Goal: Information Seeking & Learning: Learn about a topic

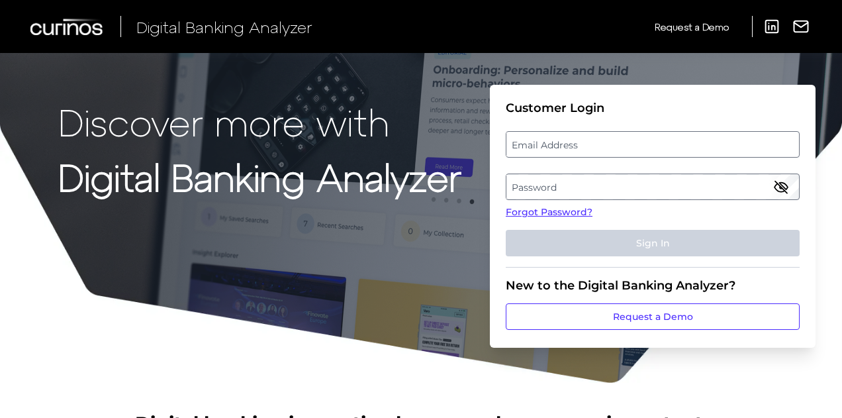
click at [581, 147] on label "Email Address" at bounding box center [652, 144] width 292 height 24
click at [581, 147] on input "email" at bounding box center [653, 144] width 294 height 26
type input "[EMAIL_ADDRESS][DOMAIN_NAME]"
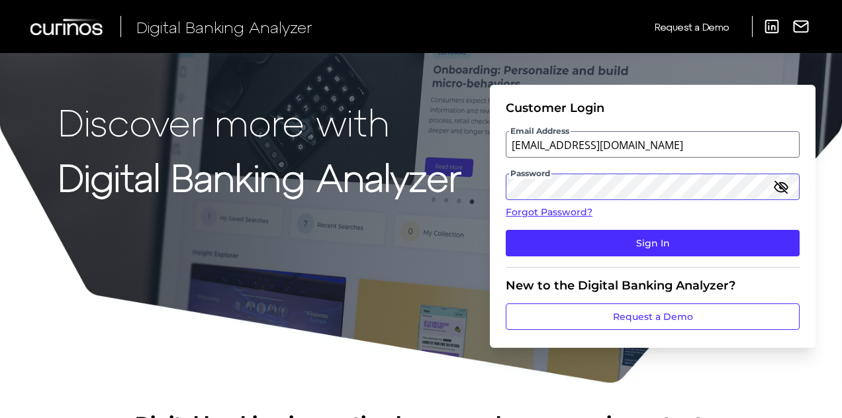
click at [506, 230] on button "Sign In" at bounding box center [653, 243] width 294 height 26
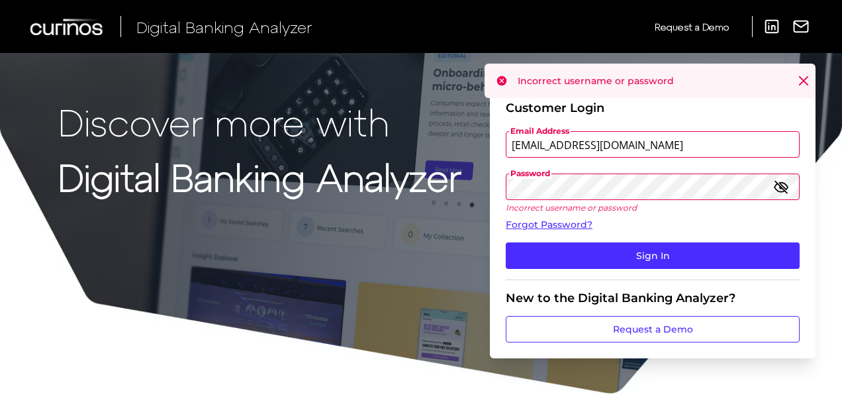
click at [506, 242] on button "Sign In" at bounding box center [653, 255] width 294 height 26
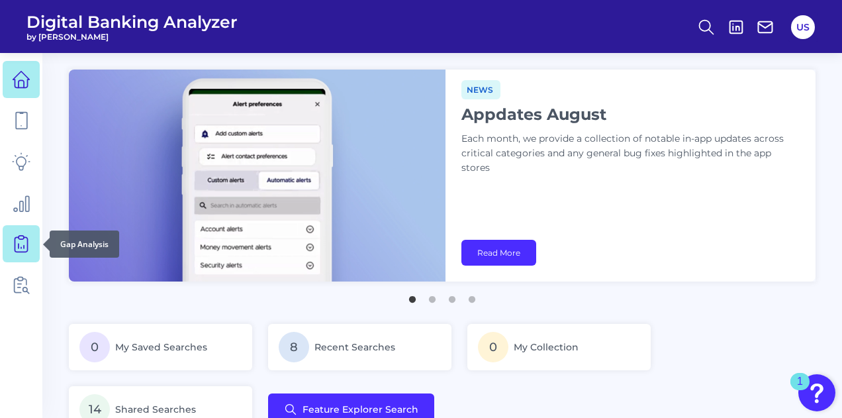
click at [12, 243] on icon at bounding box center [21, 243] width 19 height 19
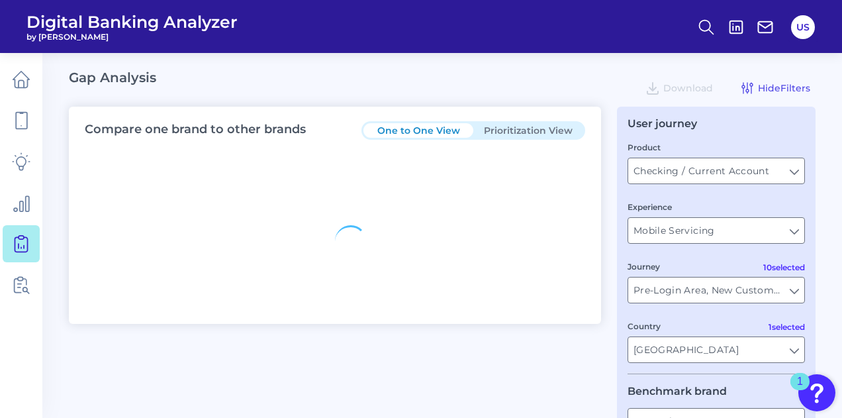
type input "All Journeys"
type input "All Countries"
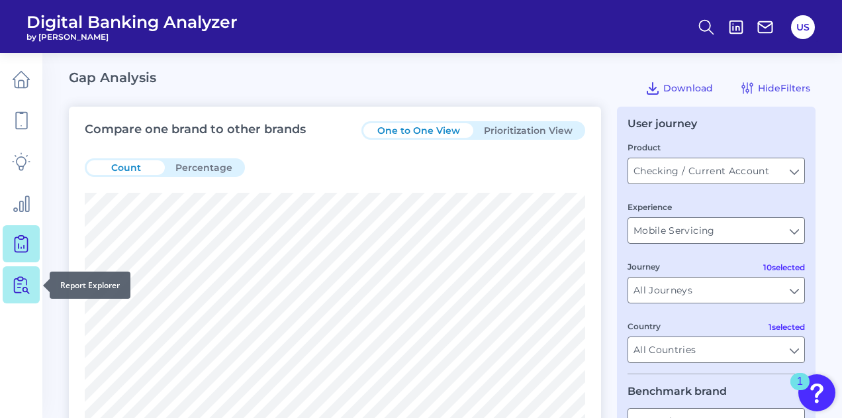
click at [16, 283] on icon at bounding box center [21, 284] width 19 height 19
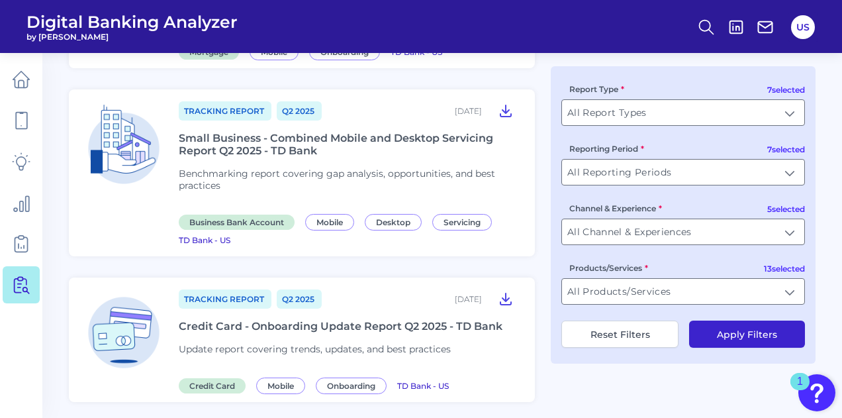
scroll to position [394, 0]
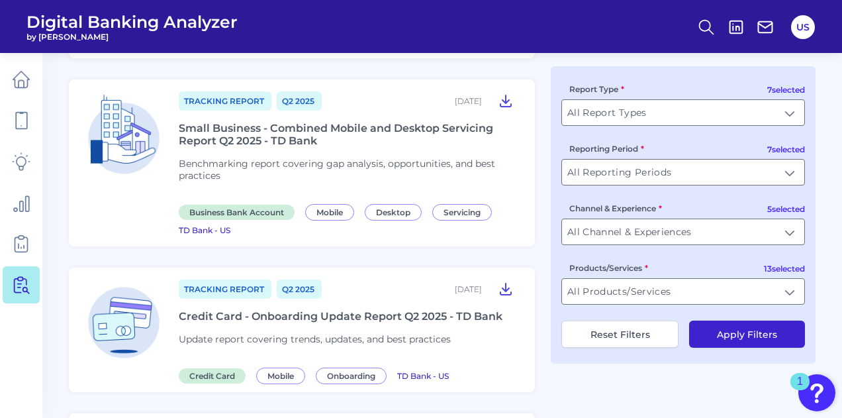
click at [242, 310] on div "Credit Card - Onboarding Update Report Q2 2025 - TD Bank" at bounding box center [341, 316] width 324 height 13
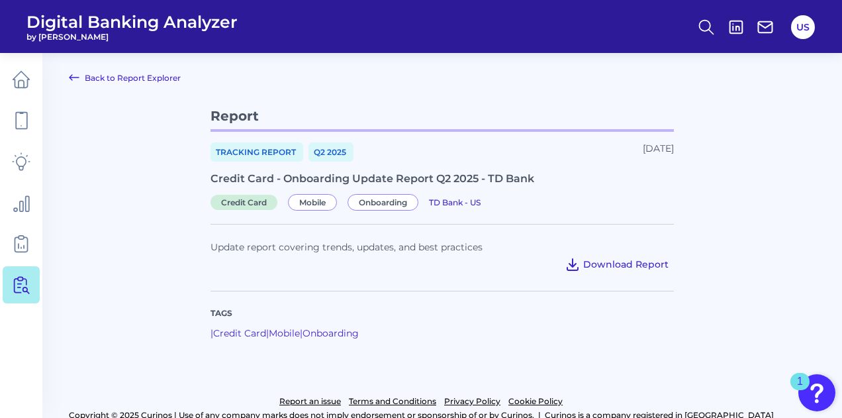
click at [581, 260] on icon at bounding box center [573, 264] width 16 height 16
click at [79, 77] on icon at bounding box center [74, 78] width 16 height 16
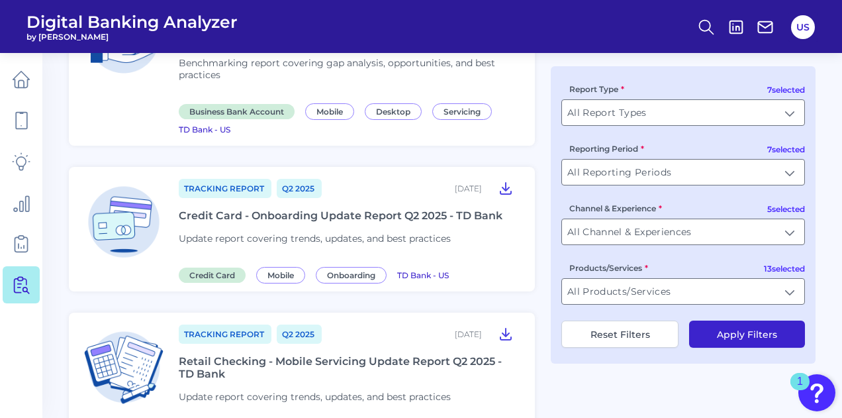
scroll to position [504, 0]
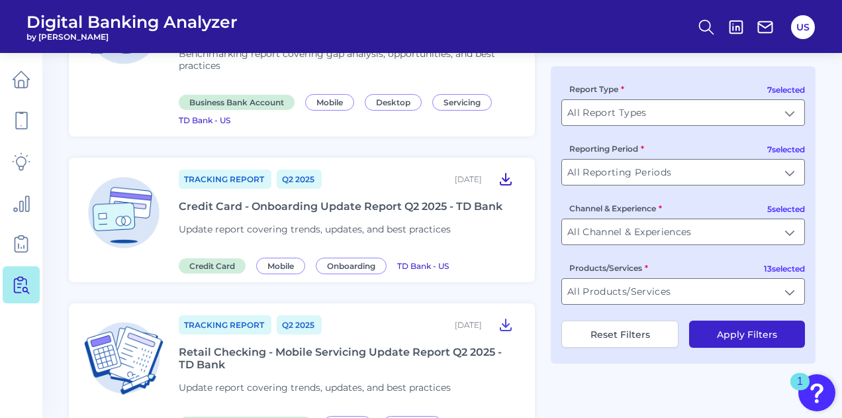
click at [507, 173] on icon at bounding box center [506, 179] width 16 height 16
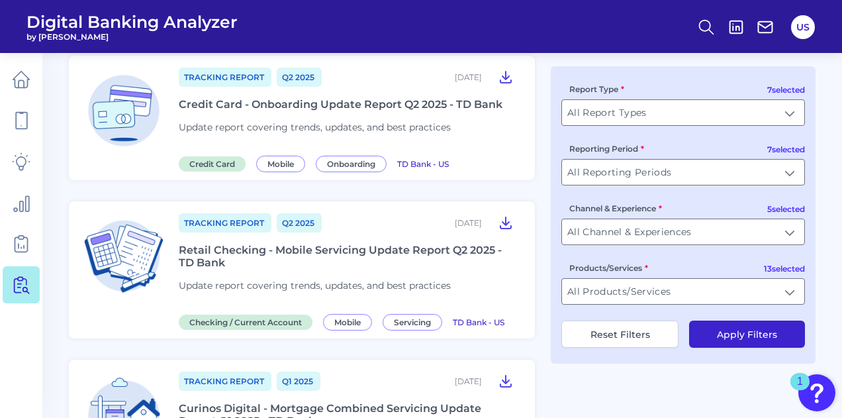
scroll to position [612, 0]
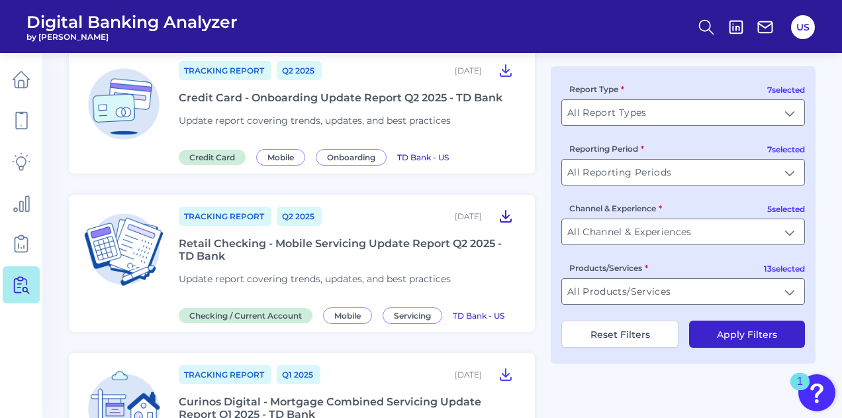
click at [506, 213] on icon at bounding box center [505, 216] width 11 height 11
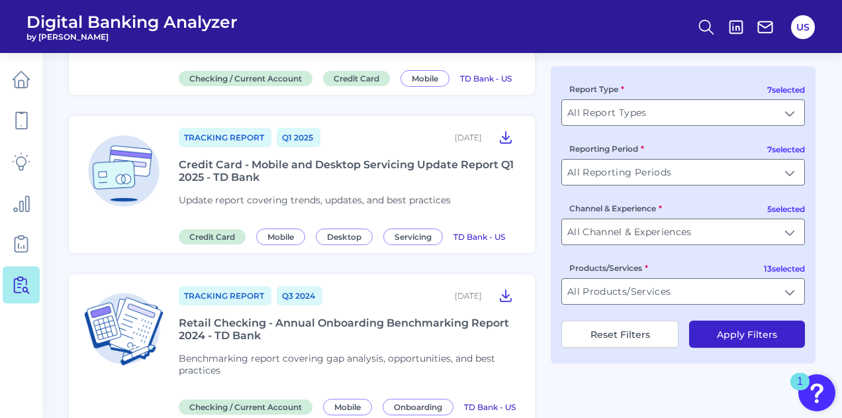
scroll to position [1417, 0]
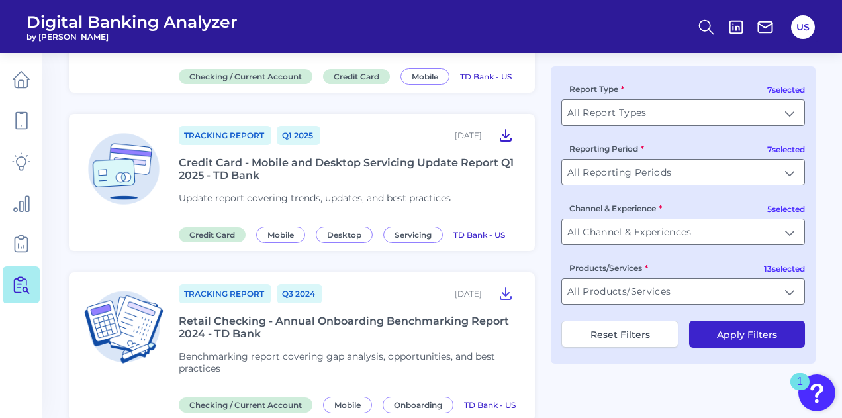
click at [504, 138] on icon at bounding box center [506, 135] width 16 height 16
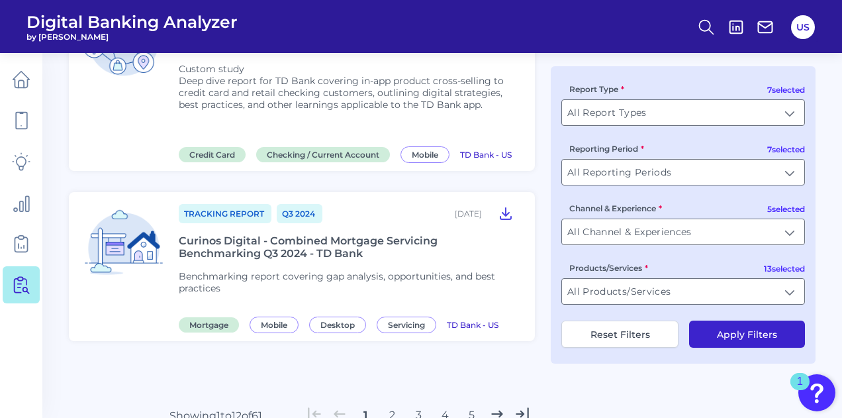
scroll to position [1920, 0]
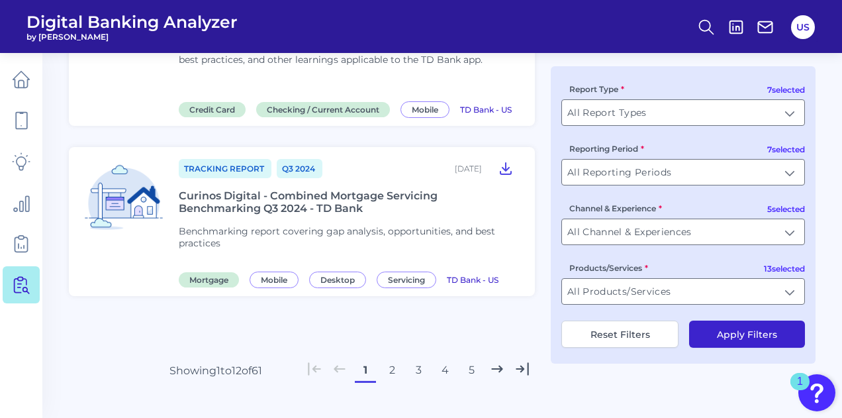
click at [392, 381] on button "2" at bounding box center [391, 369] width 21 height 21
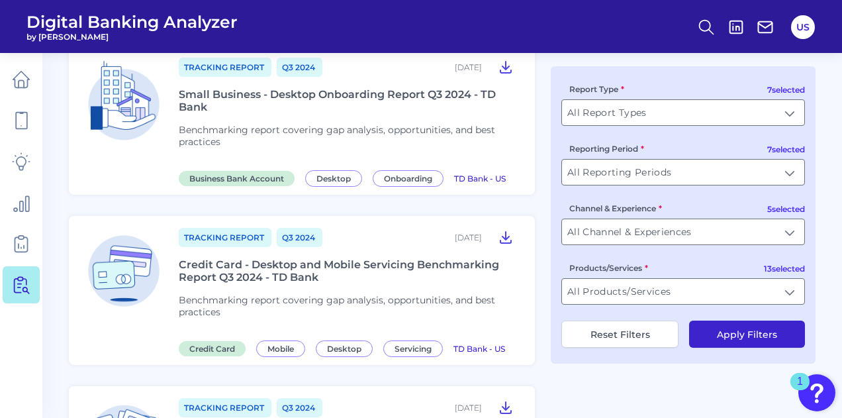
scroll to position [0, 0]
